Goal: Task Accomplishment & Management: Manage account settings

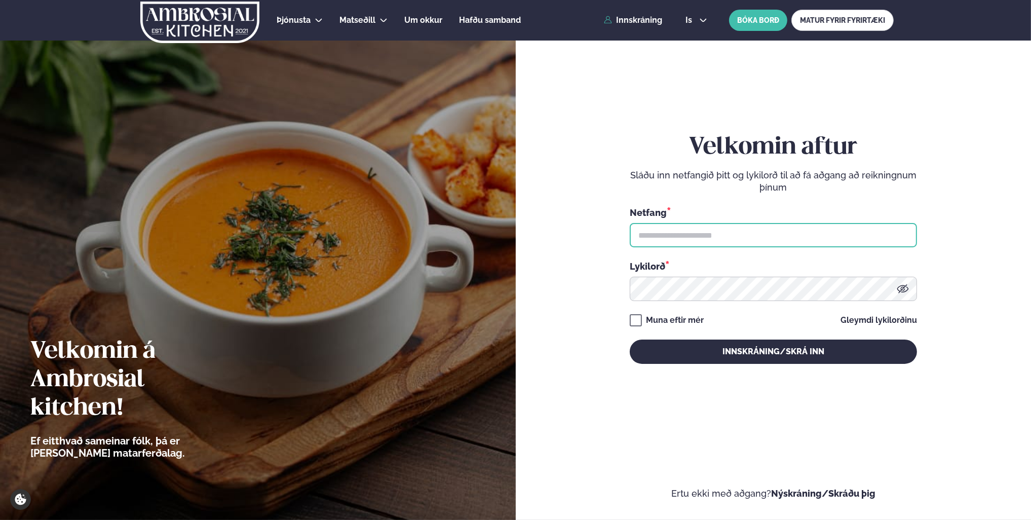
click at [811, 230] on input "text" at bounding box center [773, 235] width 287 height 24
click at [701, 19] on icon at bounding box center [703, 20] width 8 height 8
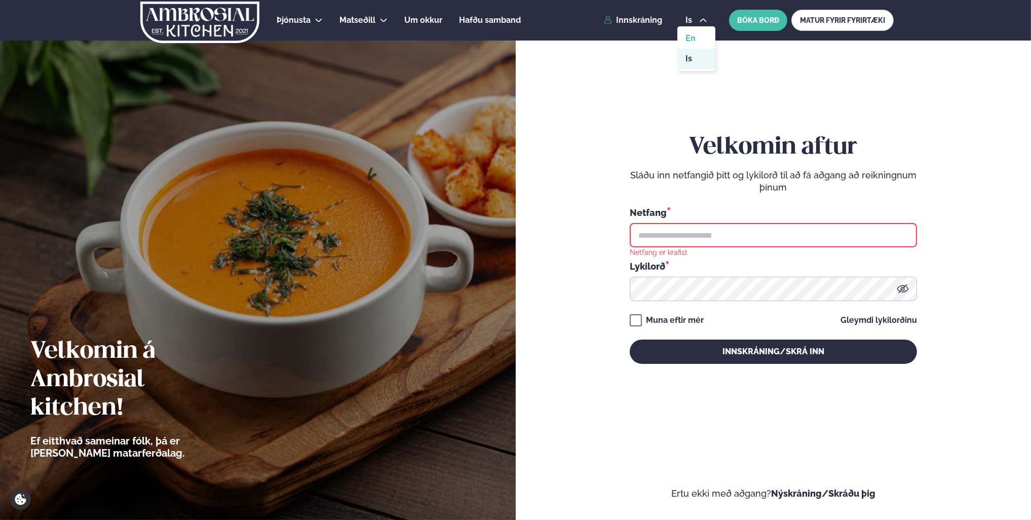
click at [699, 40] on link "en" at bounding box center [696, 38] width 38 height 20
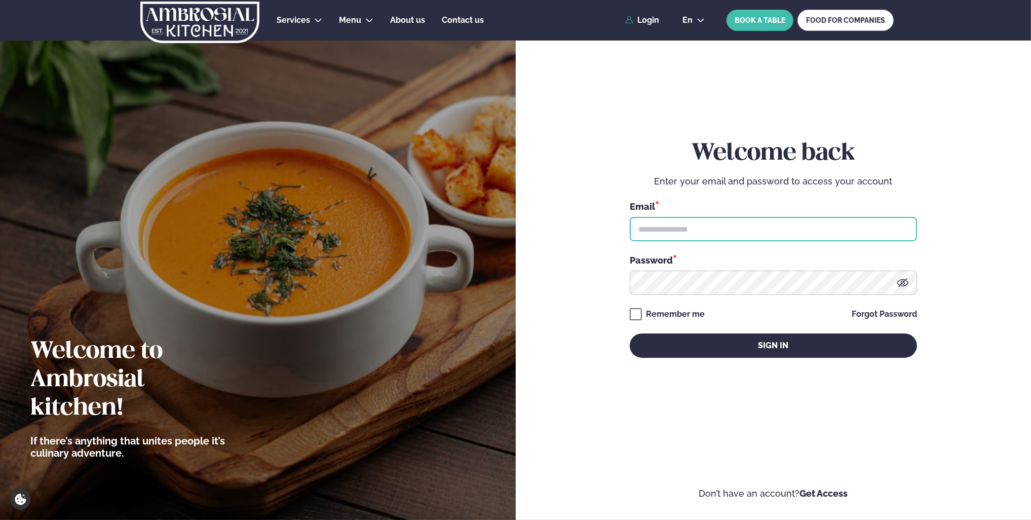
click at [824, 234] on input "text" at bounding box center [773, 229] width 287 height 24
type input "**********"
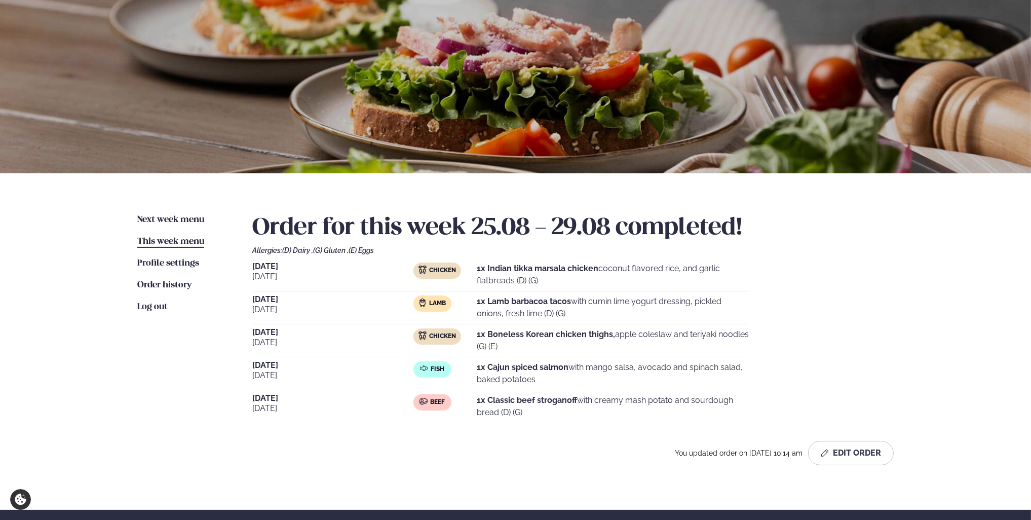
scroll to position [101, 0]
